Goal: Transaction & Acquisition: Subscribe to service/newsletter

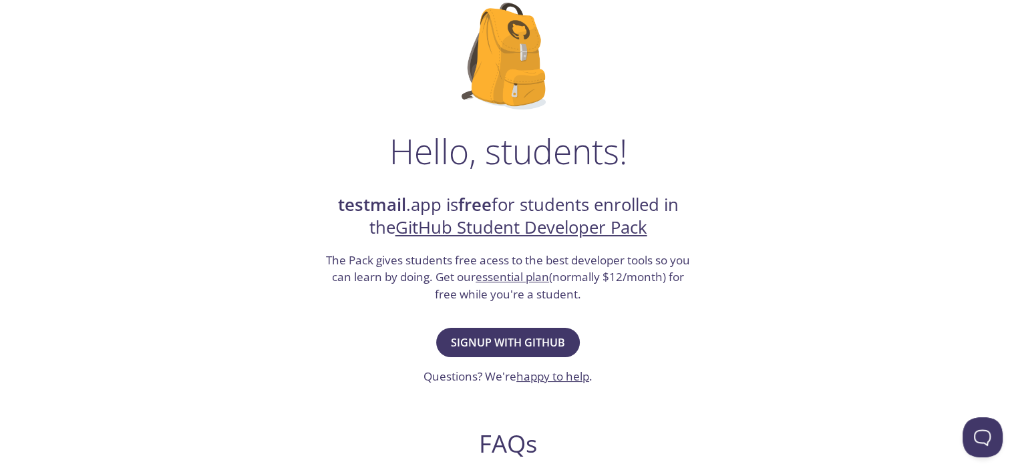
scroll to position [107, 0]
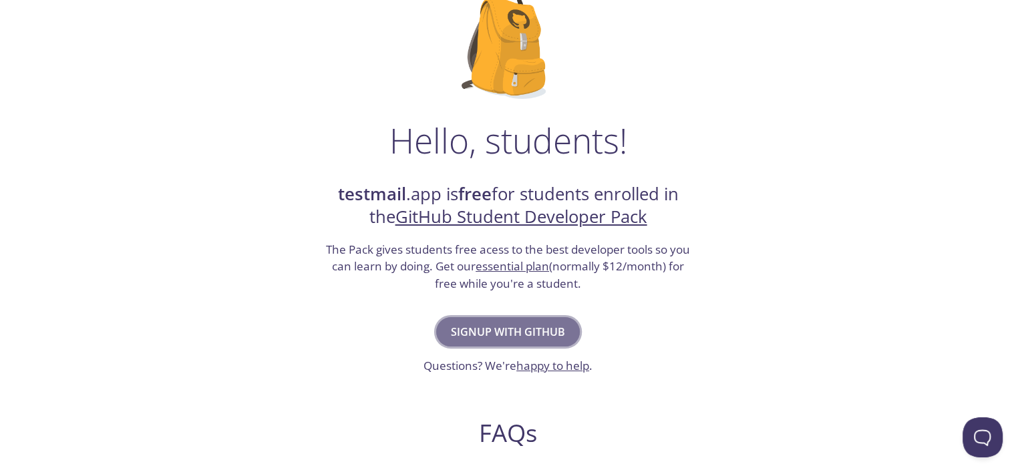
click at [516, 327] on span "Signup with GitHub" at bounding box center [508, 332] width 114 height 19
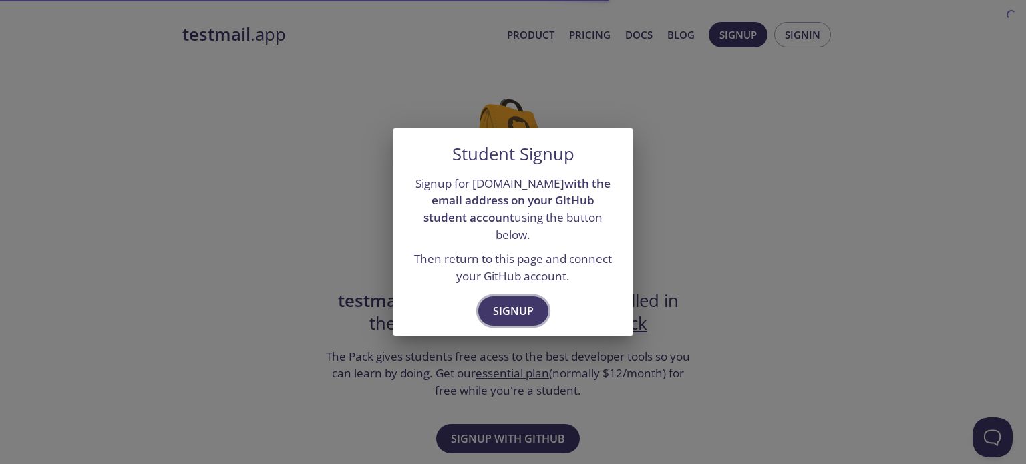
click at [521, 302] on span "Signup" at bounding box center [513, 311] width 41 height 19
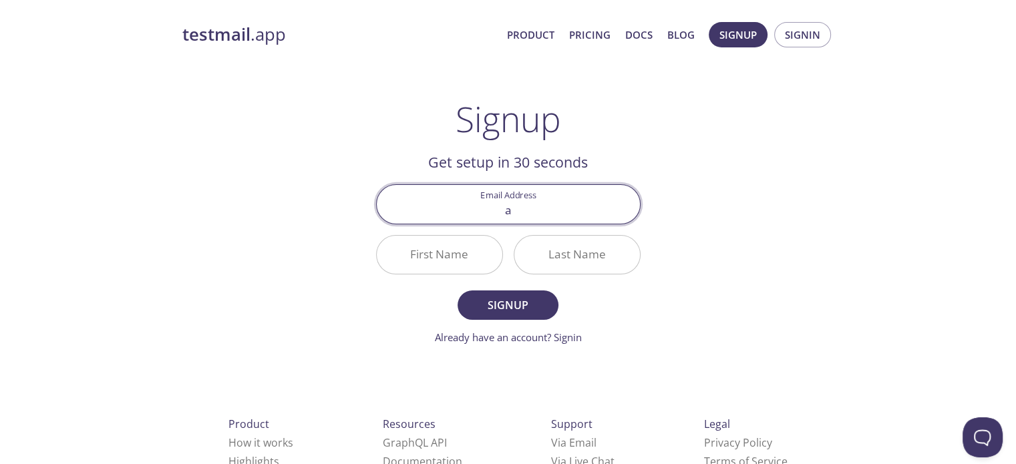
type input "[EMAIL_ADDRESS][DOMAIN_NAME]"
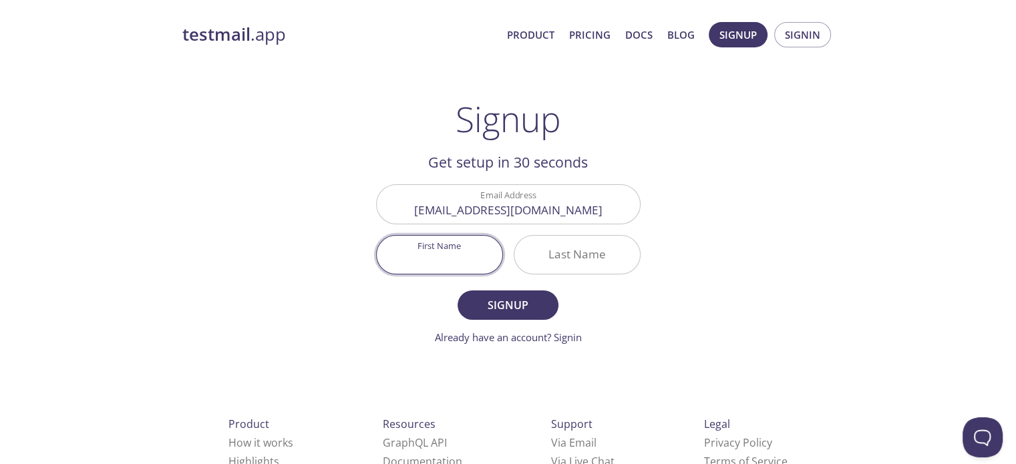
click at [432, 261] on input "First Name" at bounding box center [440, 255] width 126 height 38
type input "ARYAN"
click at [575, 255] on input "Last Name" at bounding box center [577, 255] width 126 height 38
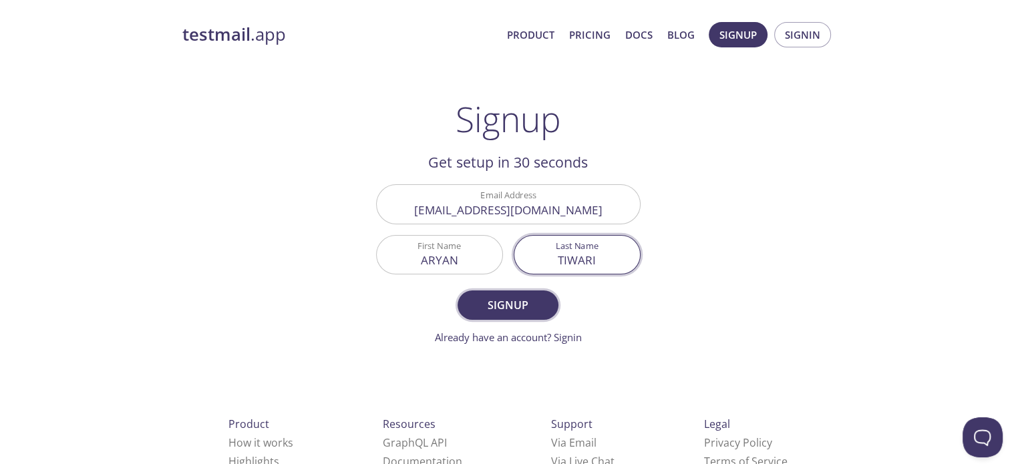
type input "TIWARI"
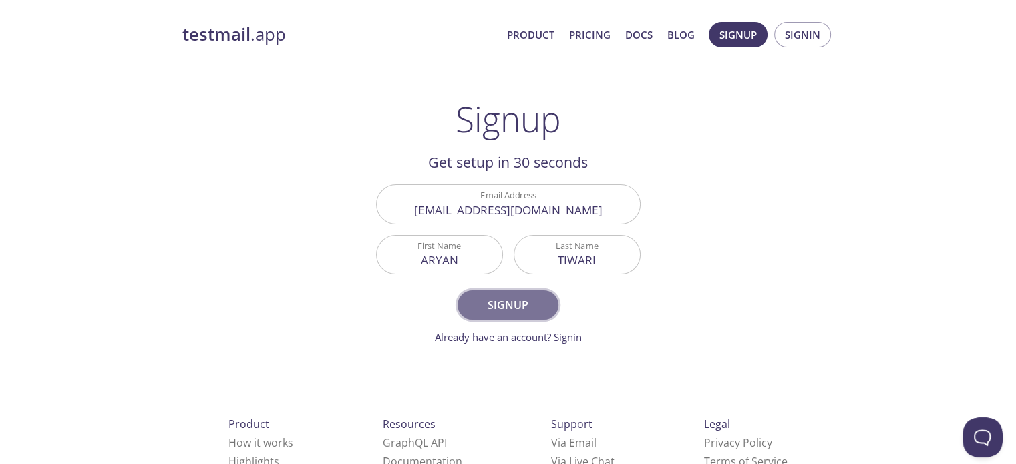
click at [518, 298] on span "Signup" at bounding box center [507, 305] width 71 height 19
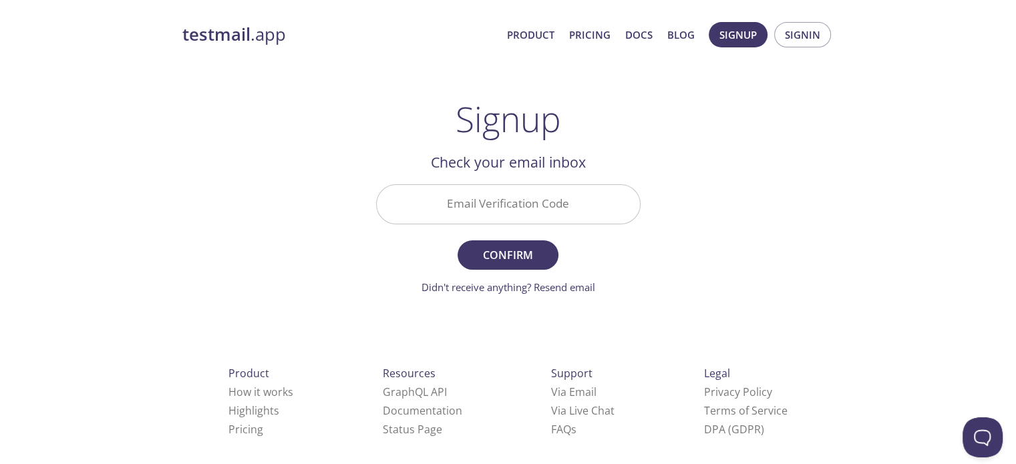
click at [486, 198] on input "Email Verification Code" at bounding box center [508, 204] width 263 height 38
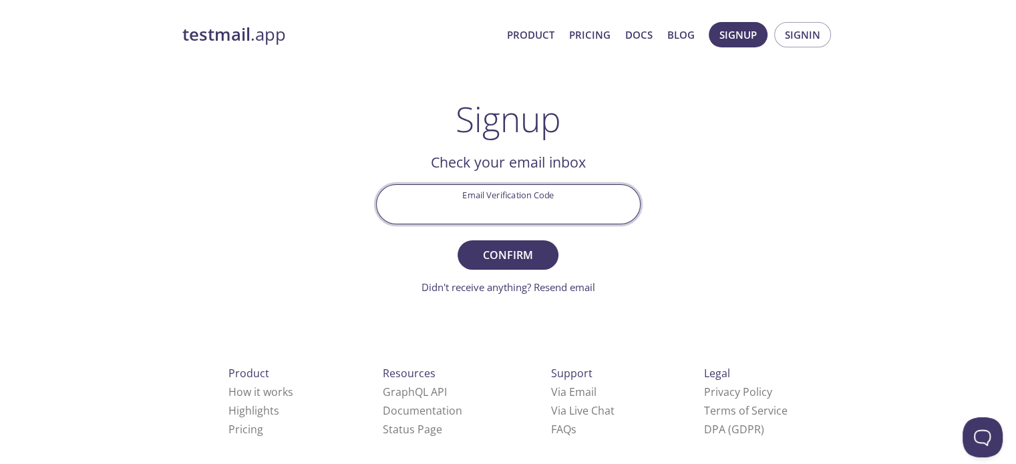
paste input "L87GRVA"
type input "L87GRVA"
click at [509, 265] on button "Confirm" at bounding box center [508, 255] width 100 height 29
